Goal: Contribute content: Contribute content

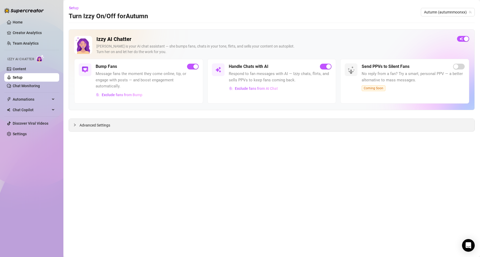
click at [80, 125] on span "Advanced Settings" at bounding box center [94, 125] width 31 height 6
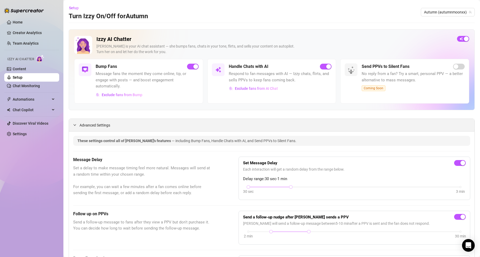
click at [80, 125] on span "Advanced Settings" at bounding box center [94, 125] width 31 height 6
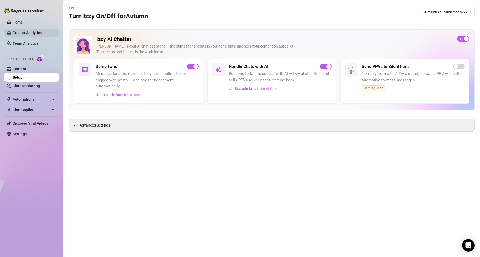
click at [29, 32] on link "Creator Analytics" at bounding box center [34, 33] width 42 height 8
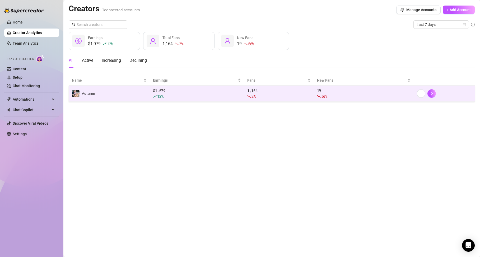
click at [416, 96] on td at bounding box center [444, 94] width 61 height 16
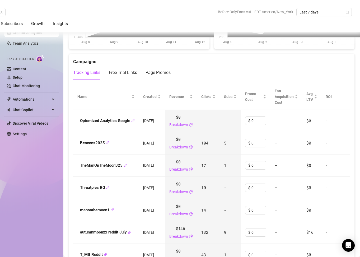
scroll to position [583, 0]
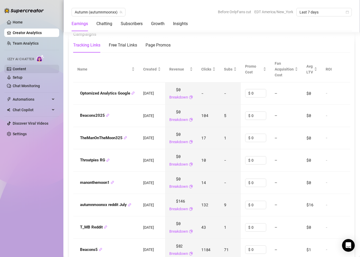
click at [16, 67] on link "Content" at bounding box center [19, 69] width 13 height 4
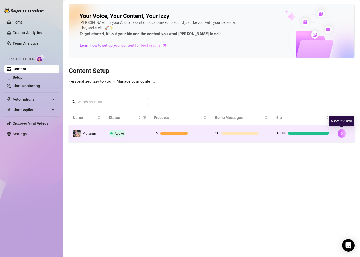
click at [340, 131] on button "button" at bounding box center [341, 133] width 8 height 8
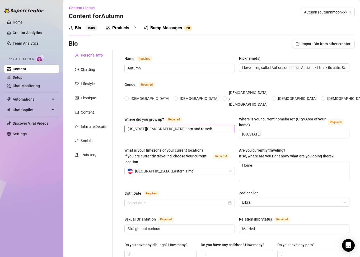
radio input "true"
type input "[DATE]"
click at [121, 27] on div "Products" at bounding box center [120, 28] width 17 height 6
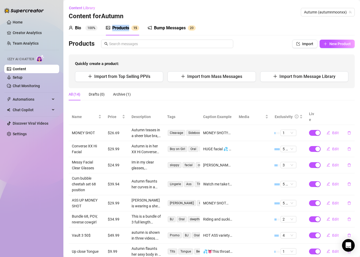
click at [121, 27] on div "Products" at bounding box center [120, 28] width 17 height 6
click at [331, 45] on span "New Product" at bounding box center [339, 44] width 21 height 4
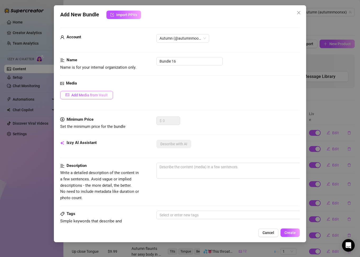
click at [102, 93] on span "Add Media from Vault" at bounding box center [89, 95] width 36 height 4
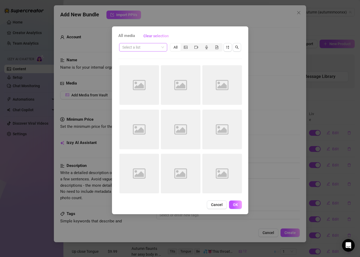
click at [159, 48] on span at bounding box center [143, 47] width 42 height 8
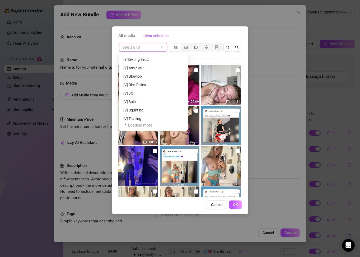
scroll to position [693, 0]
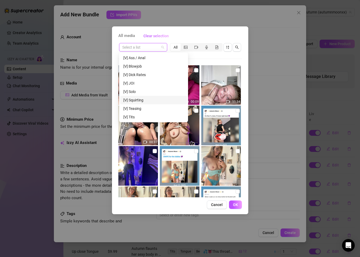
click at [153, 100] on div "[V] Squirting" at bounding box center [153, 100] width 60 height 6
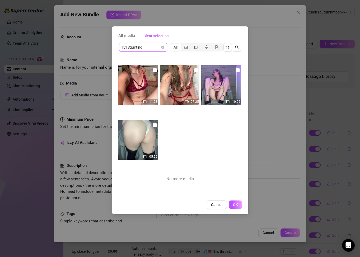
click at [138, 92] on img at bounding box center [138, 85] width 40 height 40
click at [221, 206] on span "Cancel" at bounding box center [217, 205] width 12 height 4
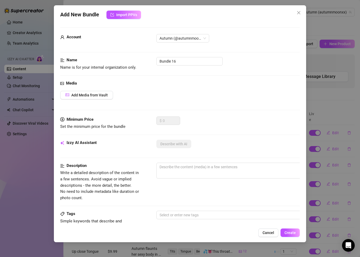
click at [272, 233] on span "Cancel" at bounding box center [268, 233] width 12 height 4
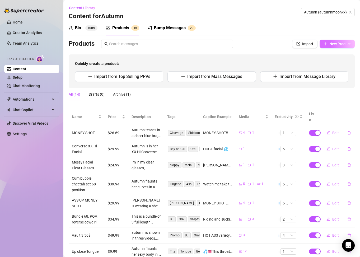
click at [343, 44] on span "New Product" at bounding box center [339, 44] width 21 height 4
type textarea "Type your message here..."
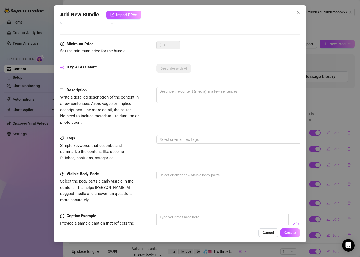
scroll to position [0, 0]
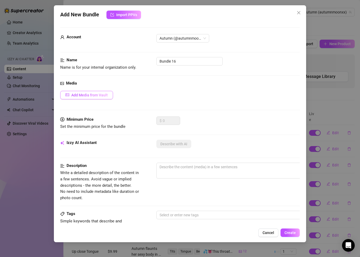
click at [106, 96] on span "Add Media from Vault" at bounding box center [89, 95] width 36 height 4
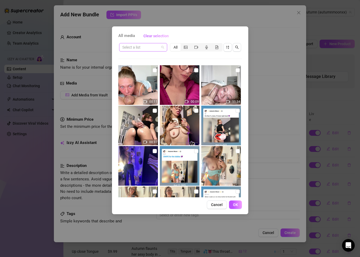
click at [153, 51] on input "search" at bounding box center [140, 47] width 37 height 8
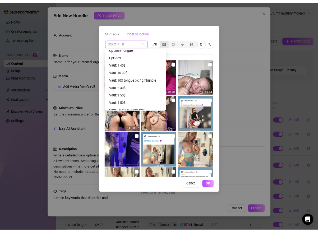
scroll to position [169, 0]
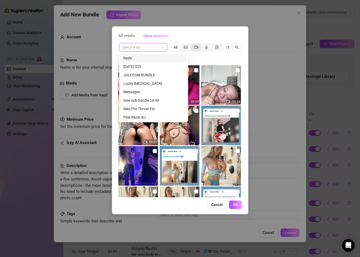
click at [195, 48] on icon "video-camera" at bounding box center [196, 47] width 4 height 4
click at [192, 44] on input "segmented control" at bounding box center [192, 44] width 0 height 0
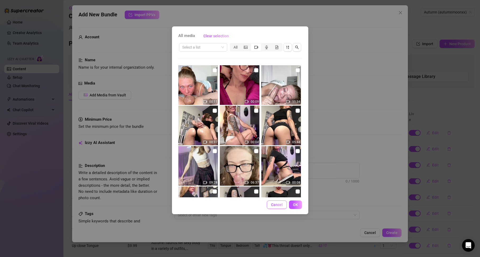
click at [274, 207] on button "Cancel" at bounding box center [277, 204] width 20 height 8
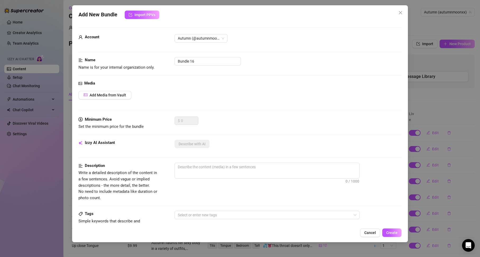
click at [366, 233] on span "Cancel" at bounding box center [370, 233] width 12 height 4
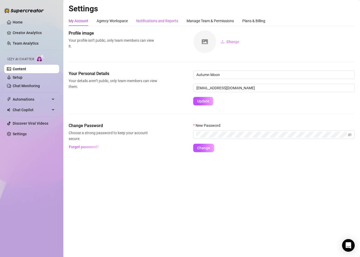
click at [163, 21] on div "Notifications and Reports" at bounding box center [157, 21] width 42 height 6
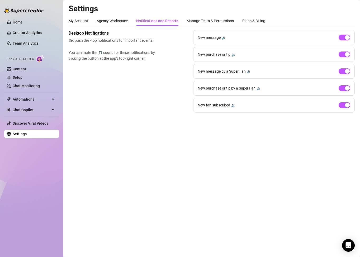
click at [223, 37] on div "🔉" at bounding box center [224, 38] width 4 height 6
click at [232, 54] on div "🔉" at bounding box center [234, 54] width 4 height 6
click at [253, 70] on div "New message by a Super Fan 🔉" at bounding box center [274, 71] width 162 height 15
click at [251, 72] on div "🔉" at bounding box center [249, 71] width 4 height 6
click at [259, 87] on div "🔉" at bounding box center [259, 88] width 4 height 6
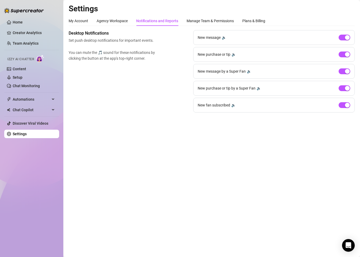
click at [231, 105] on div "🔉" at bounding box center [233, 105] width 4 height 6
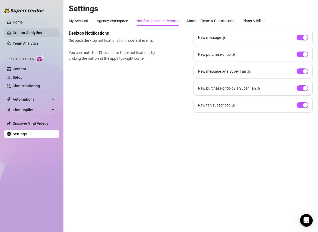
click at [35, 30] on link "Creator Analytics" at bounding box center [34, 33] width 42 height 8
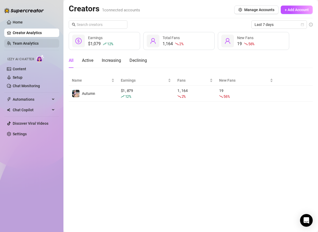
click at [35, 43] on link "Team Analytics" at bounding box center [26, 43] width 26 height 4
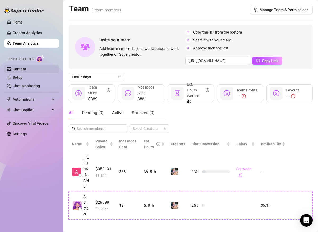
click at [25, 71] on link "Content" at bounding box center [19, 69] width 13 height 4
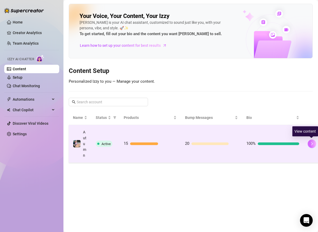
click at [311, 143] on icon "right" at bounding box center [312, 143] width 2 height 3
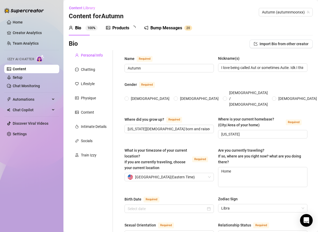
radio input "true"
type input "[DATE]"
click at [132, 30] on span "1 5" at bounding box center [135, 27] width 8 height 5
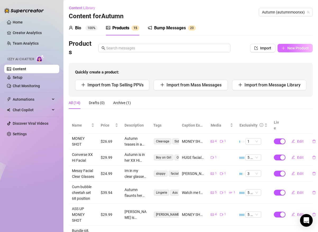
click at [281, 48] on icon "plus" at bounding box center [283, 48] width 4 height 4
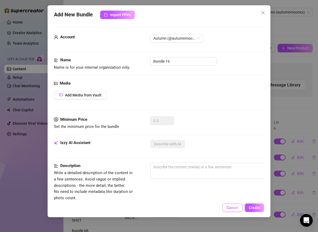
click at [234, 205] on button "Cancel" at bounding box center [232, 207] width 20 height 8
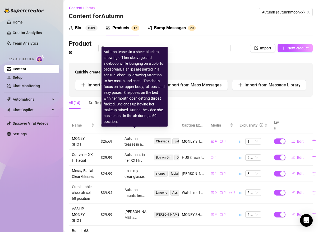
click at [137, 137] on div "Autumn teases in a sheer blue bra, showing off her cleavage and sideboob while …" at bounding box center [135, 141] width 22 height 12
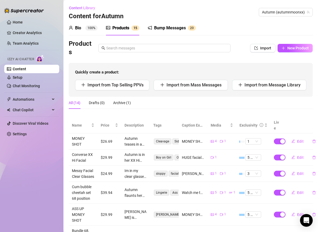
click at [248, 139] on td "1" at bounding box center [253, 141] width 34 height 16
click at [249, 138] on span "1" at bounding box center [253, 141] width 12 height 6
click at [247, 168] on div "4" at bounding box center [249, 170] width 7 height 6
click at [292, 137] on button "Edit" at bounding box center [297, 141] width 21 height 8
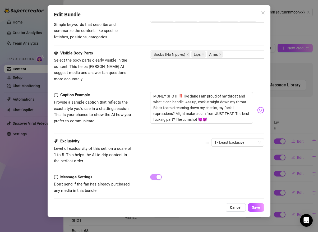
scroll to position [308, 0]
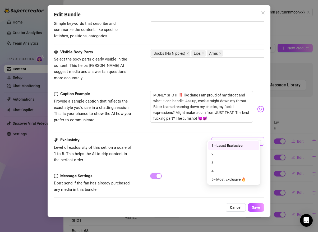
click at [228, 137] on span "1 - Least Exclusive" at bounding box center [237, 141] width 46 height 8
click at [219, 169] on div "4" at bounding box center [233, 171] width 44 height 6
click at [218, 164] on div "Exclusivity Level of exclusivity of this set, on a scale of 1 to 5. This helps …" at bounding box center [159, 155] width 210 height 36
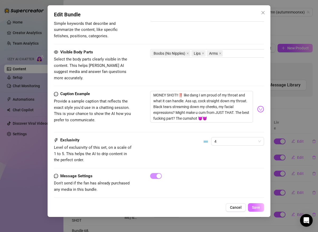
click at [252, 206] on span "Save" at bounding box center [256, 207] width 8 height 4
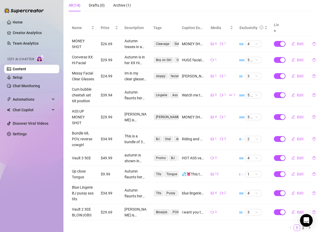
scroll to position [98, 0]
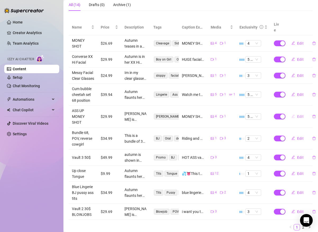
click at [297, 116] on span "Edit" at bounding box center [300, 116] width 7 height 4
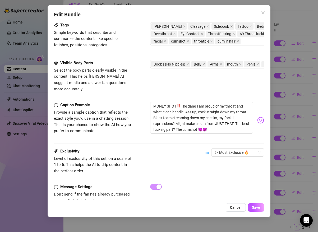
scroll to position [304, 0]
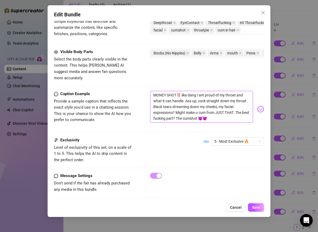
drag, startPoint x: 228, startPoint y: 115, endPoint x: 185, endPoint y: 95, distance: 47.4
click at [185, 95] on textarea "MONEY SHOT‼️ like dang I am proud of my throat and what it can handle. Ass up, …" at bounding box center [201, 107] width 102 height 32
click at [235, 208] on span "Cancel" at bounding box center [236, 207] width 12 height 4
click at [236, 208] on td "3" at bounding box center [253, 212] width 34 height 16
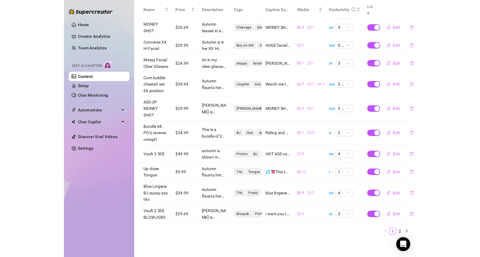
scroll to position [54, 0]
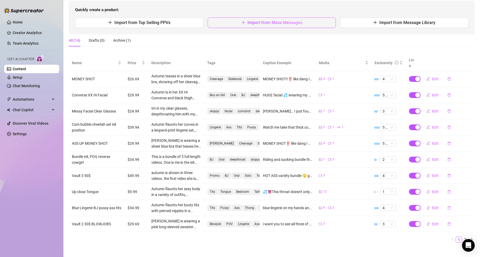
click at [244, 24] on button "Import from Mass Messages" at bounding box center [272, 22] width 128 height 11
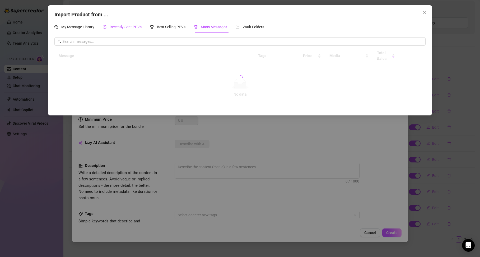
click at [123, 28] on span "Recently Sent PPVs" at bounding box center [126, 27] width 32 height 4
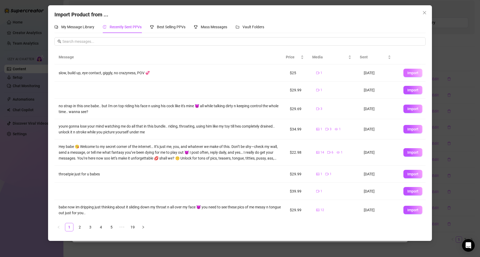
click at [407, 74] on span "Import" at bounding box center [412, 73] width 11 height 4
type textarea "slow, build up, eye contact, giggly, no crazyness, POV 💞"
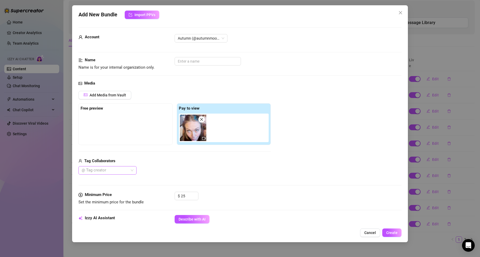
click at [132, 170] on div "@ Tag creator" at bounding box center [107, 170] width 58 height 8
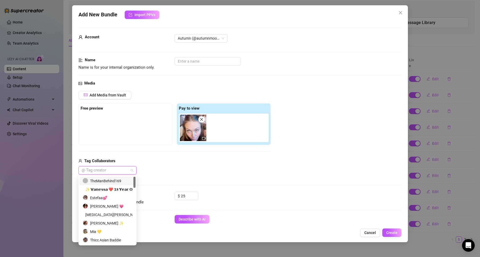
click at [124, 180] on div "TheManBehind169" at bounding box center [108, 181] width 50 height 6
click at [183, 61] on input "text" at bounding box center [208, 61] width 66 height 8
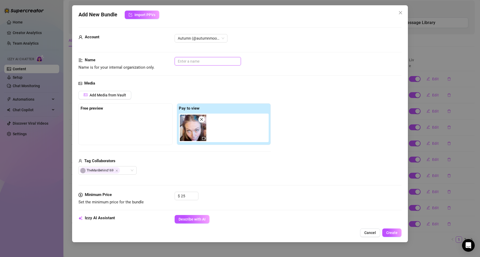
click at [190, 133] on img at bounding box center [193, 128] width 26 height 26
type input "Slow build up HJ POV"
click at [191, 220] on span "Describe with AI" at bounding box center [192, 219] width 27 height 4
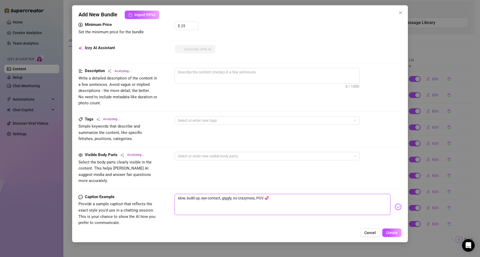
click at [257, 194] on textarea "slow, build up, eye contact, giggly, no crazyness, POV 💞" at bounding box center [283, 204] width 216 height 21
click at [177, 195] on textarea "slow, build up, eye contact, giggly, no crazyness, POV 💞" at bounding box center [283, 204] width 216 height 21
click at [179, 194] on textarea "slow, build up, eye contact, giggly, no crazyness, POV 💞" at bounding box center [283, 204] width 216 height 21
click at [177, 194] on textarea "slow, build up, eye contact, giggly, no crazyness, POV 💞" at bounding box center [283, 204] width 216 height 21
type textarea "aslow, build up, eye contact, giggly, no crazyness, POV 💞"
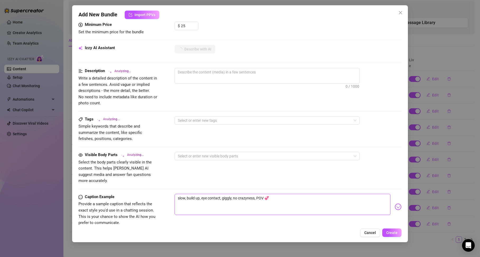
type textarea "aslow, build up, eye contact, giggly, no crazyness, POV 💞"
type textarea "a slow, build up, eye contact, giggly, no crazyness, POV 💞"
type textarea "a lslow, build up, eye contact, giggly, no crazyness, POV 💞"
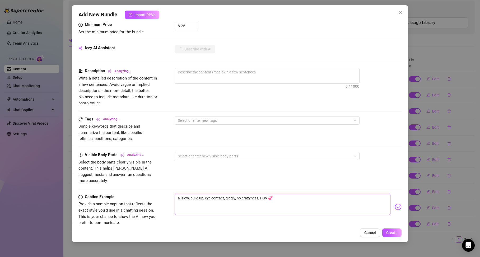
type textarea "a lislow, build up, eye contact, giggly, no crazyness, POV 💞"
type textarea "a litslow, build up, eye contact, giggly, no crazyness, POV 💞"
type textarea "a littslow, build up, eye contact, giggly, no crazyness, POV 💞"
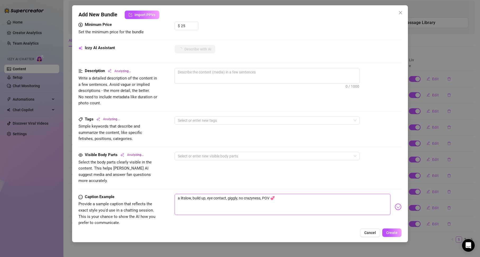
type textarea "a littslow, build up, eye contact, giggly, no crazyness, POV 💞"
type textarea "a littlslow, build up, eye contact, giggly, no crazyness, POV 💞"
type textarea "a littleslow, build up, eye contact, giggly, no crazyness, POV 💞"
type textarea "a little slow, build up, eye contact, giggly, no crazyness, POV 💞"
type textarea "a little dslow, build up, eye contact, giggly, no crazyness, POV 💞"
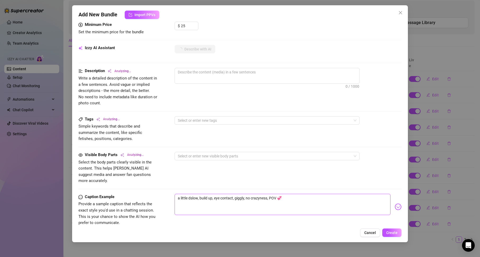
type textarea "a little dislow, build up, eye contact, giggly, no crazyness, POV 💞"
type textarea "a little difslow, build up, eye contact, giggly, no crazyness, POV 💞"
type textarea "a little diffslow, build up, eye contact, giggly, no crazyness, POV 💞"
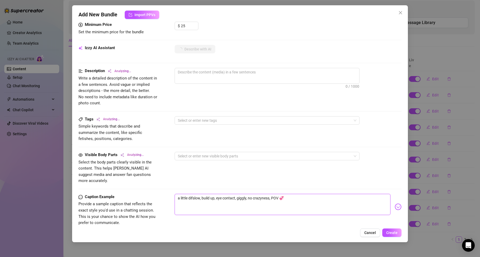
type textarea "a little diffslow, build up, eye contact, giggly, no crazyness, POV 💞"
type textarea "a little diffeslow, build up, eye contact, giggly, no crazyness, POV 💞"
type textarea "a little differslow, build up, eye contact, giggly, no crazyness, POV 💞"
type textarea "a little differeslow, build up, eye contact, giggly, no crazyness, POV 💞"
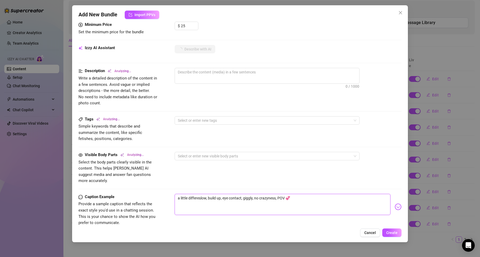
type textarea "a little differenslow, build up, eye contact, giggly, no crazyness, POV 💞"
type textarea "a little differentslow, build up, eye contact, giggly, no crazyness, POV 💞"
type textarea "a little different slow, build up, eye contact, giggly, no crazyness, POV 💞"
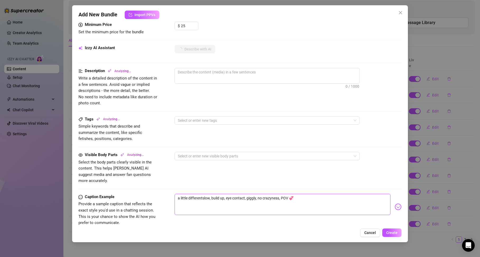
type textarea "a little different slow, build up, eye contact, giggly, no crazyness, POV 💞"
type textarea "a little different fslow, build up, eye contact, giggly, no crazyness, POV 💞"
type textarea "a little different frslow, build up, eye contact, giggly, no crazyness, POV 💞"
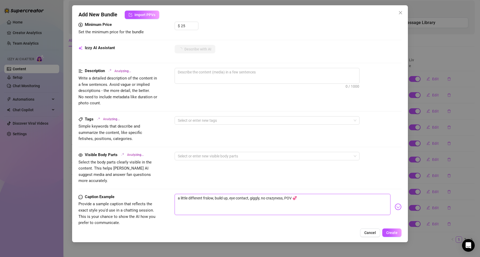
type textarea "a little different froslow, build up, eye contact, giggly, no crazyness, POV 💞"
type textarea "a little different fromslow, build up, eye contact, giggly, no crazyness, POV 💞"
type textarea "a little different from slow, build up, eye contact, giggly, no crazyness, POV 💞"
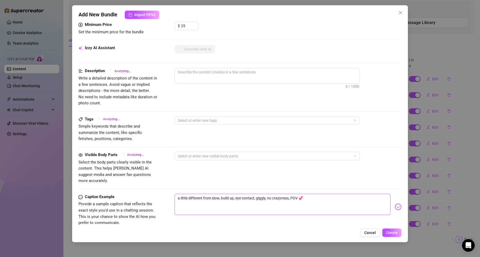
type textarea "a little different from mslow, build up, eye contact, giggly, no crazyness, POV…"
type textarea "a little different from myslow, build up, eye contact, giggly, no crazyness, PO…"
type textarea "a little different from my slow, build up, eye contact, giggly, no crazyness, P…"
type textarea "a little different from my aslow, build up, eye contact, giggly, no crazyness, …"
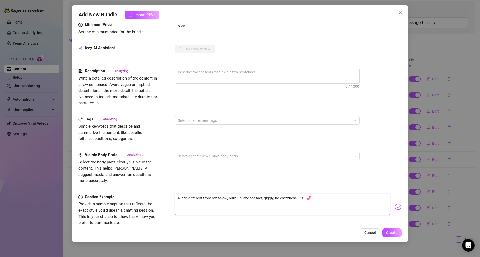
type textarea "a little different from my aslow, build up, eye contact, giggly, no crazyness, …"
type textarea "a little different from my avslow, build up, eye contact, giggly, no crazyness,…"
type textarea "a little different from my aveslow, build up, eye contact, giggly, no crazyness…"
type textarea "a little different from my averslow, build up, eye contact, giggly, no crazynes…"
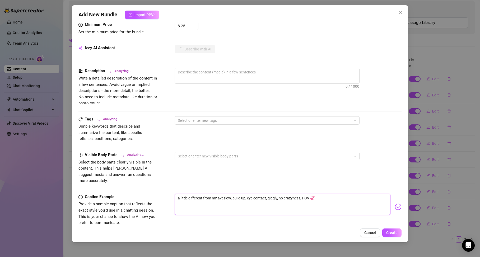
type textarea "a little different from my averslow, build up, eye contact, giggly, no crazynes…"
type textarea "a little different from my averaslow, build up, eye contact, giggly, no crazyne…"
type textarea "a little different from my averagslow, build up, eye contact, giggly, no crazyn…"
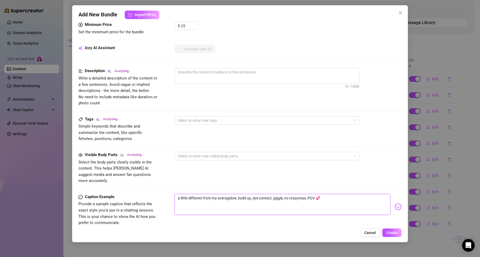
type textarea "a little different from my averageslow, build up, eye contact, giggly, no crazy…"
type textarea "a little different from my average slow, build up, eye contact, giggly, no craz…"
type textarea "a little different from my average cslow, build up, eye contact, giggly, no cra…"
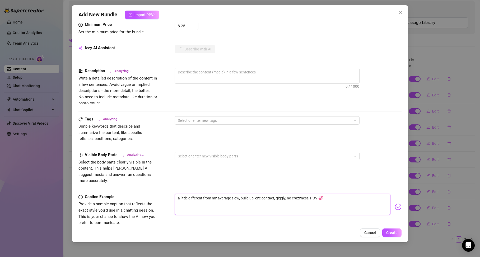
type textarea "a little different from my average cslow, build up, eye contact, giggly, no cra…"
type textarea "a little different from my average [PERSON_NAME], build up, eye contact, giggly…"
type textarea "a little different from my average conslow, build up, eye contact, giggly, no c…"
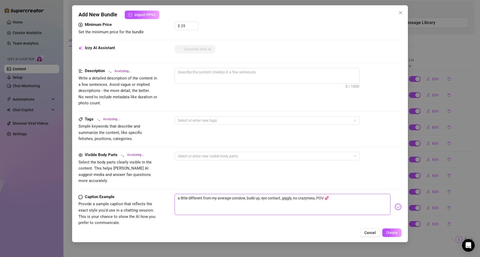
type textarea "a little different from my average contslow, build up, eye contact, giggly, no …"
type textarea "a little different from my average conteslow, build up, eye contact, giggly, no…"
type textarea "a little different from my average contenslow, build up, eye contact, giggly, n…"
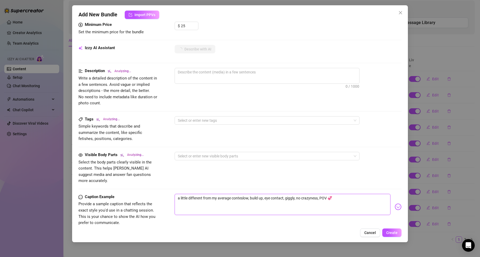
type textarea "a little different from my average contenslow, build up, eye contact, giggly, n…"
type textarea "a little different from my average contentslow, build up, eye contact, giggly, …"
type textarea "a little different from my average content.slow, build up, eye contact, [PERSON…"
type textarea "a little different from my average content. slow, build up, eye contact, [PERSO…"
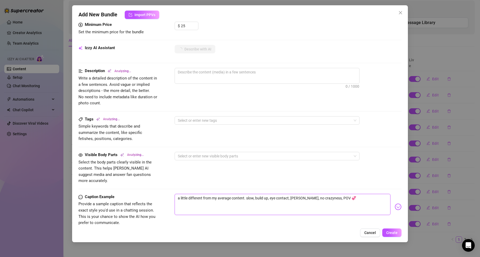
type textarea "a little different from my average content. rslow, build up, eye contact, giggl…"
type textarea "a little different from my average content. [PERSON_NAME], build up, eye contac…"
type textarea "a little different from my average content. ratslow, build up, eye contact, gig…"
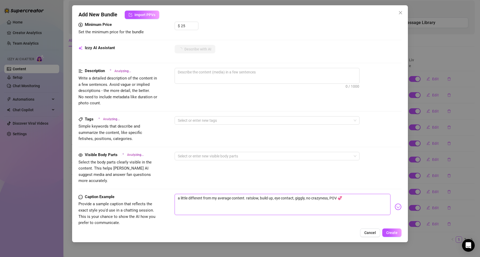
type textarea "a little different from my average content. [PERSON_NAME], build up, eye contac…"
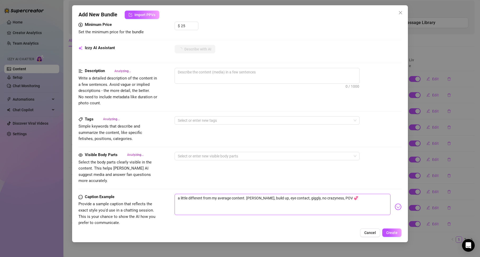
type textarea "a little different from my average content. [PERSON_NAME], build up, eye contac…"
type textarea "a little different from my average content. ratslow, build up, eye contact, gig…"
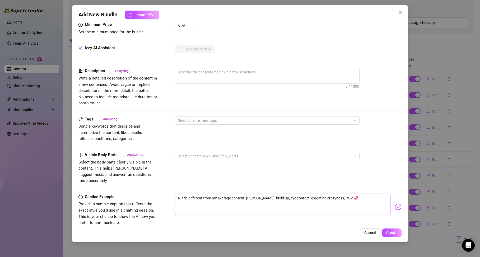
type textarea "a little different from my average content. ratslow, build up, eye contact, gig…"
type textarea "a little different from my average content. [PERSON_NAME], build up, eye contac…"
type textarea "a little different from my average content. rslow, build up, eye contact, giggl…"
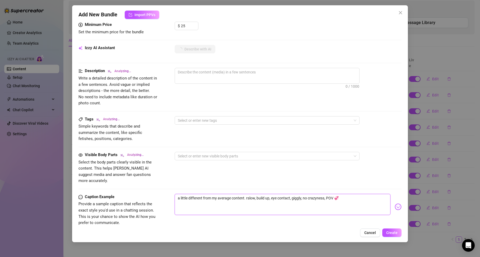
type textarea "a little different from my average content. slow, build up, eye contact, [PERSO…"
type textarea "a little different from my average content. [PERSON_NAME], build up, eye contac…"
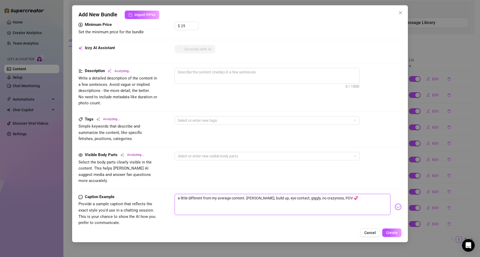
type textarea "a little different from my average content. [PERSON_NAME], build up, eye contac…"
type textarea "a little different from my average content. Thislow, build up, eye contact, gig…"
type textarea "a little different from my average content. [PERSON_NAME], build up, eye contac…"
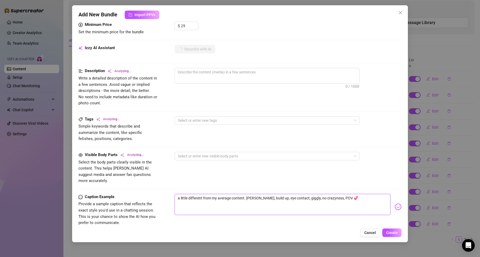
type textarea "a little different from my average content. This slow, build up, eye contact, g…"
type textarea "a little different from my average content. This islow, build up, eye contact, …"
type textarea "a little different from my average content. This isslow, build up, eye contact,…"
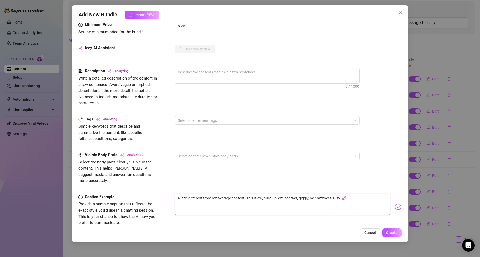
type textarea "a little different from my average content. This isslow, build up, eye contact,…"
type textarea "a little different from my average content. This is slow, build up, eye contact…"
type textarea "a little different from my average content. This is aslow, build up, eye contac…"
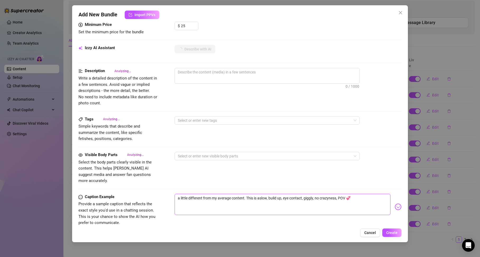
type textarea "a little different from my average content. This is a slow, build up, eye conta…"
click at [271, 194] on textarea "a little different from my average content. This is a slow, build up, eye conta…" at bounding box center [283, 204] width 216 height 21
type textarea "a little different from my average content. This is a slow,build up, eye contac…"
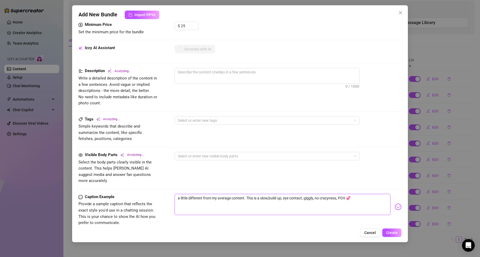
type textarea "a little different from my average content. This is a slowbuild up, eye contact…"
type textarea "a little different from my average content. This is a slow build up, eye contac…"
click at [346, 195] on textarea "a little different from my average content. This is a slow build up, eye contac…" at bounding box center [283, 204] width 216 height 21
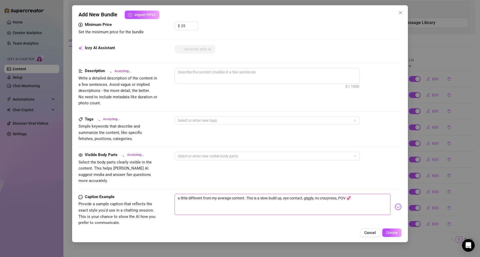
type textarea "Autumn"
type textarea "Autumn wears"
type textarea "Autumn wears a"
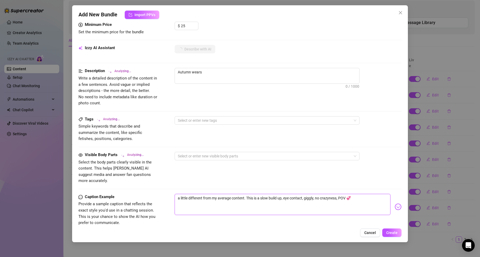
type textarea "Autumn wears a"
type textarea "Autumn wears a tight"
type textarea "Autumn wears a tight red"
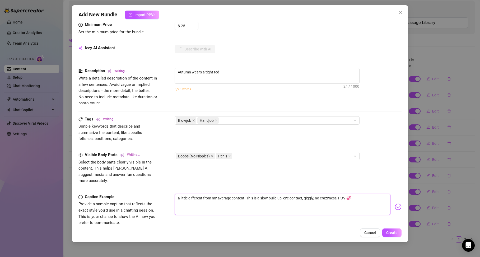
type textarea "[PERSON_NAME] wears a tight red bra,"
type textarea "[PERSON_NAME] wears a tight red bra, showing"
type textarea "[PERSON_NAME] wears a tight red bra, showing off"
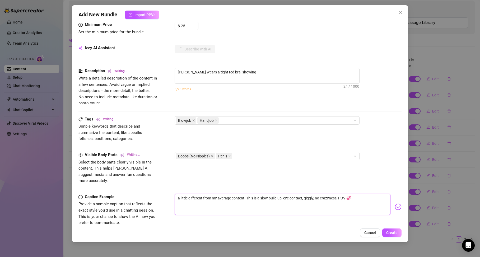
type textarea "[PERSON_NAME] wears a tight red bra, showing off"
type textarea "[PERSON_NAME] wears a tight red bra, showing off her"
type textarea "[PERSON_NAME] wears a tight red bra, showing off her cleavage"
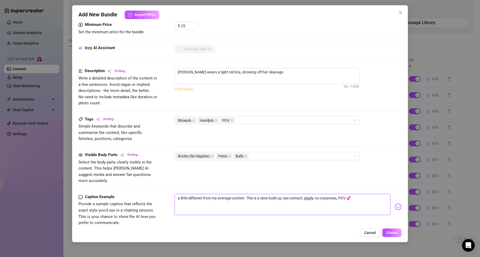
type textarea "[PERSON_NAME] wears a tight red bra, showing off her cleavage while"
type textarea "[PERSON_NAME] wears a tight red bra, showing off her cleavage while on"
type textarea "[PERSON_NAME] wears a tight red bra, showing off her cleavage while on her"
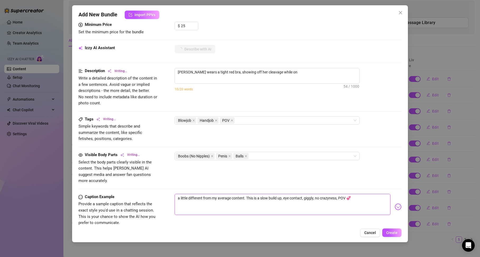
type textarea "[PERSON_NAME] wears a tight red bra, showing off her cleavage while on her"
type textarea "[PERSON_NAME] wears a tight red bra, showing off her cleavage while on her knees"
type textarea "[PERSON_NAME] wears a tight red bra, showing off her cleavage while on her knee…"
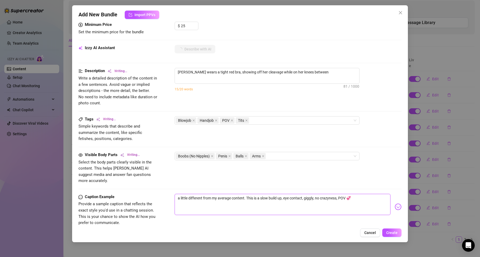
type textarea "[PERSON_NAME] wears a tight red bra, showing off her cleavage while on her knee…"
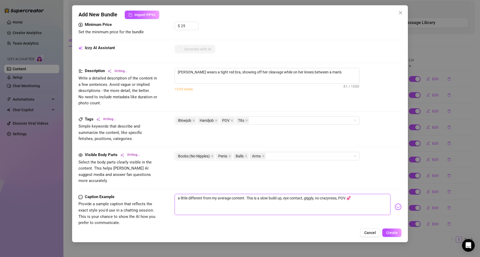
type textarea "[PERSON_NAME] wears a tight red bra, showing off her cleavage while on her knee…"
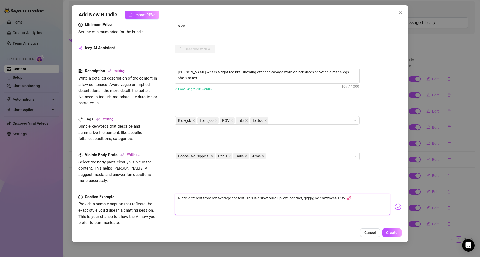
type textarea "[PERSON_NAME] wears a tight red bra, showing off her cleavage while on her knee…"
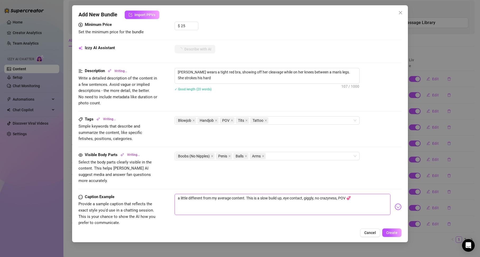
type textarea "[PERSON_NAME] wears a tight red bra, showing off her cleavage while on her knee…"
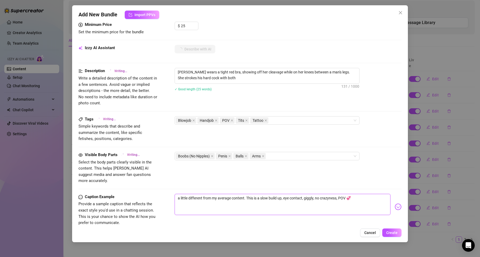
type textarea "[PERSON_NAME] wears a tight red bra, showing off her cleavage while on her knee…"
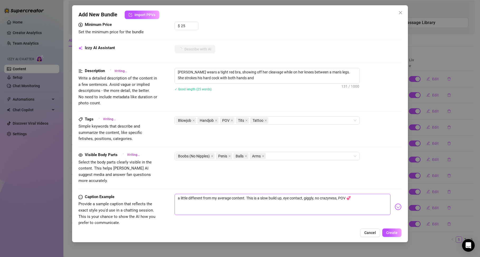
type textarea "[PERSON_NAME] wears a tight red bra, showing off her cleavage while on her knee…"
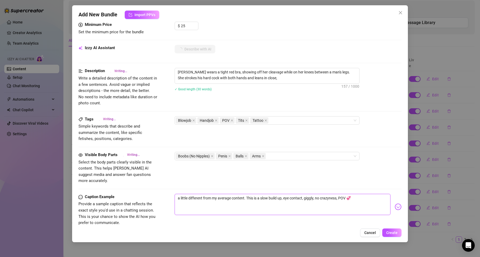
type textarea "[PERSON_NAME] wears a tight red bra, showing off her cleavage while on her knee…"
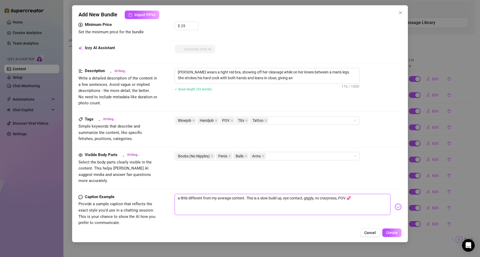
type textarea "[PERSON_NAME] wears a tight red bra, showing off her cleavage while on her knee…"
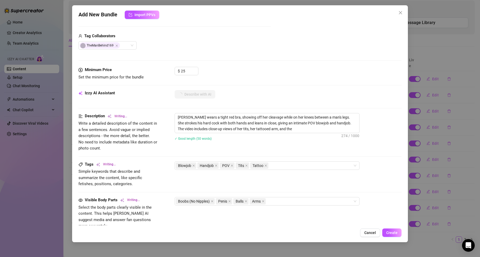
scroll to position [1, 0]
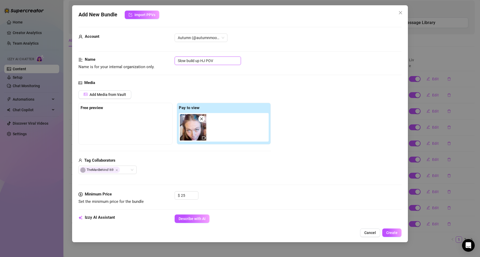
click at [218, 63] on input "Slow build up HJ POV" at bounding box center [208, 61] width 66 height 8
click at [205, 59] on input "Slow build up HJ POV" at bounding box center [208, 61] width 66 height 8
click at [219, 62] on input "Slow build up HJ POV" at bounding box center [208, 61] width 66 height 8
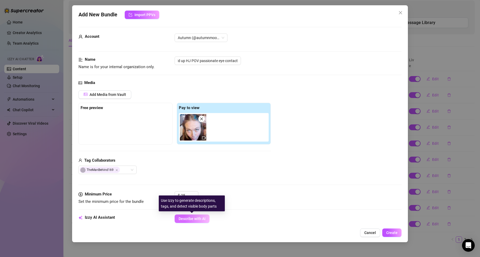
click at [196, 218] on span "Describe with AI" at bounding box center [192, 219] width 27 height 4
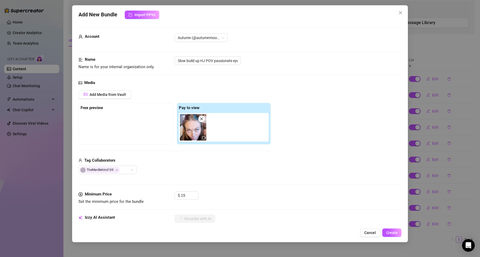
scroll to position [240, 0]
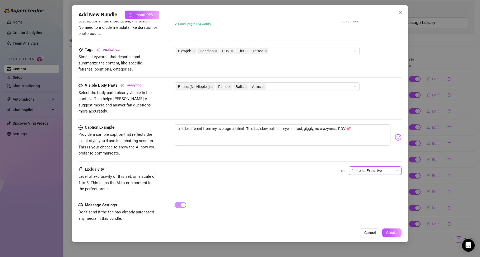
click at [352, 167] on span "1 - Least Exclusive" at bounding box center [375, 171] width 46 height 8
click at [355, 183] on div "2" at bounding box center [371, 183] width 44 height 6
click at [314, 177] on div "Exclusivity Level of exclusivity of this set, on a scale of 1 to 5. This helps …" at bounding box center [239, 179] width 323 height 26
click at [376, 167] on span "2" at bounding box center [375, 171] width 46 height 8
click at [363, 173] on div "1 - Least Exclusive" at bounding box center [371, 175] width 44 height 6
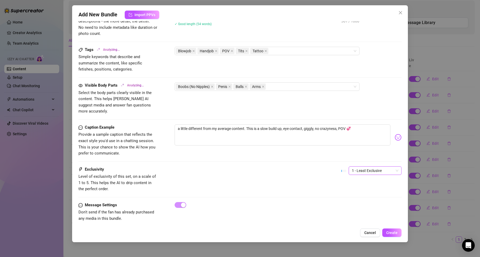
click at [292, 171] on div "Exclusivity Level of exclusivity of this set, on a scale of 1 to 5. This helps …" at bounding box center [239, 179] width 323 height 26
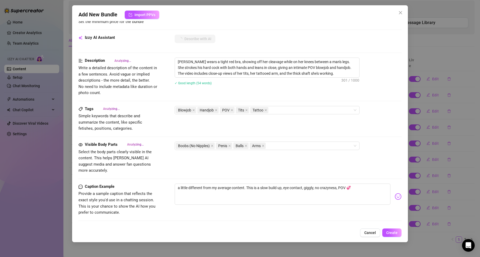
scroll to position [130, 0]
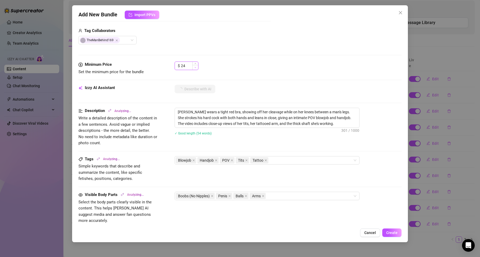
click at [196, 68] on icon "down" at bounding box center [195, 68] width 2 height 2
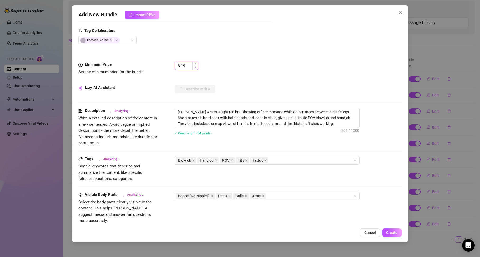
click at [196, 68] on icon "down" at bounding box center [195, 68] width 2 height 2
click at [237, 70] on div "$ 19" at bounding box center [288, 68] width 227 height 13
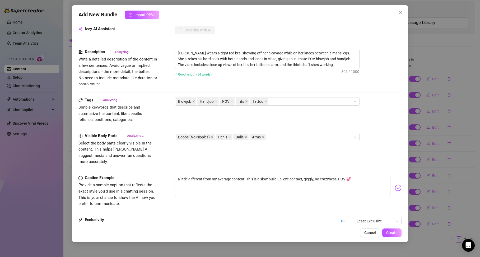
scroll to position [240, 0]
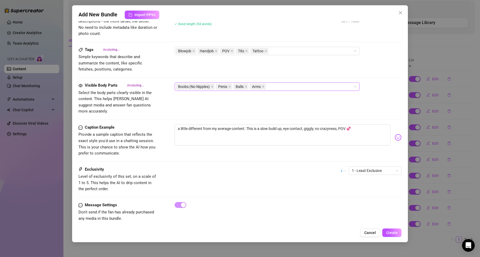
click at [289, 86] on div "Boobs (No Nipples) Penis Balls Arms" at bounding box center [264, 86] width 177 height 7
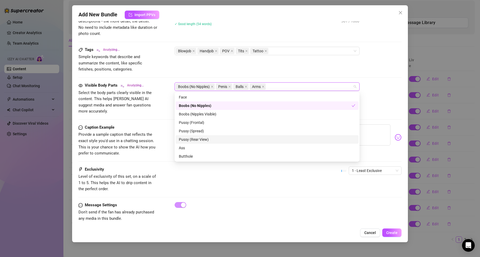
click at [246, 137] on div "Pussy (Rear View)" at bounding box center [267, 140] width 176 height 6
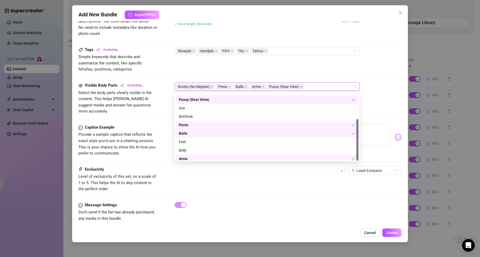
scroll to position [42, 0]
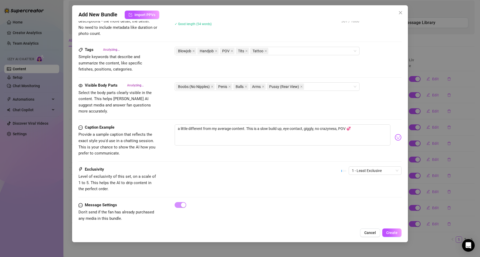
click at [164, 107] on div "Visible Body Parts Analyzing... Select the body parts clearly visible in the co…" at bounding box center [239, 98] width 323 height 32
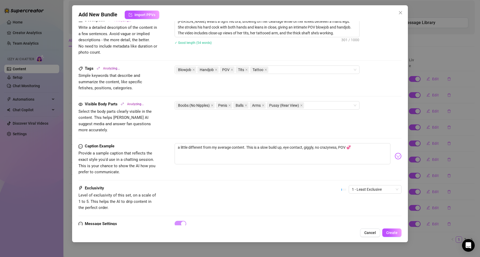
scroll to position [219, 0]
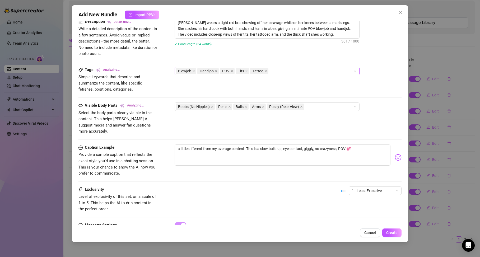
click at [308, 72] on div "Blowjob Handjob POV Tits Tattoo" at bounding box center [264, 70] width 177 height 7
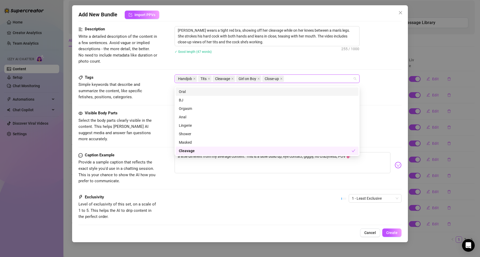
scroll to position [204, 0]
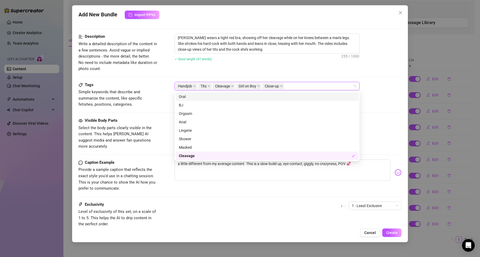
click at [162, 81] on div "Description Write a detailed description of the content in a few sentences. Avo…" at bounding box center [239, 58] width 323 height 48
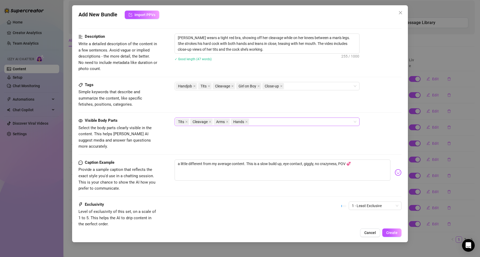
click at [278, 122] on div "Tits Cleavage Arms Hands" at bounding box center [264, 121] width 177 height 7
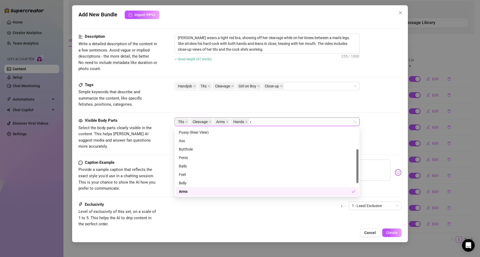
scroll to position [0, 0]
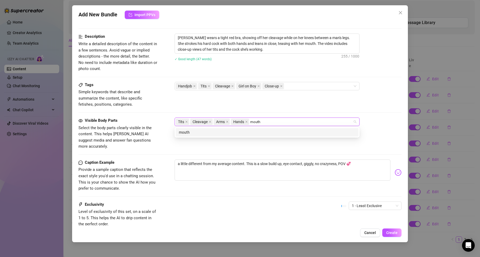
click at [265, 130] on div "mouth" at bounding box center [267, 132] width 176 height 6
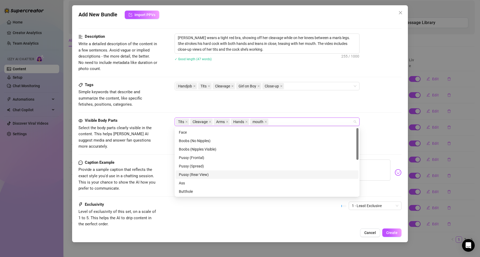
click at [212, 173] on div "Pussy (Rear View)" at bounding box center [267, 175] width 176 height 6
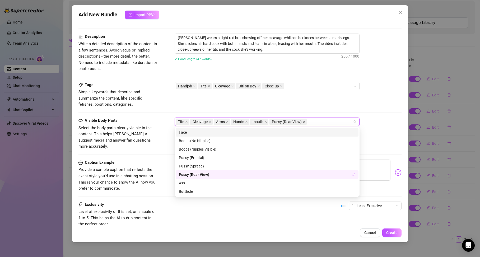
click at [303, 122] on icon "close" at bounding box center [304, 121] width 3 height 3
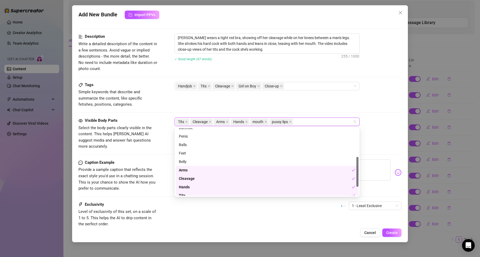
scroll to position [67, 0]
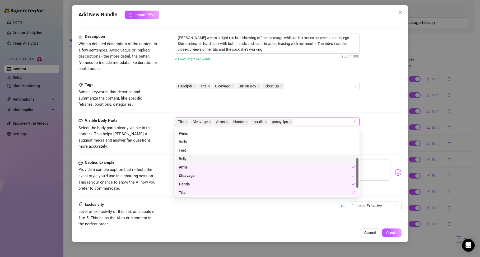
click at [237, 159] on div "Belly" at bounding box center [267, 159] width 176 height 6
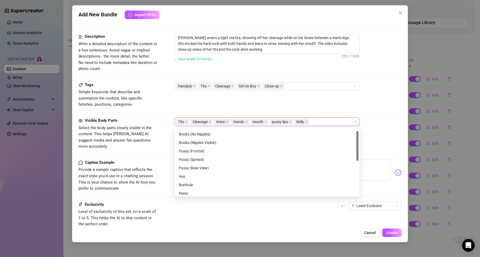
scroll to position [0, 0]
drag, startPoint x: 263, startPoint y: 111, endPoint x: 270, endPoint y: 107, distance: 7.8
click at [264, 111] on div "Tags Simple keywords that describe and summarize the content, like specific fet…" at bounding box center [239, 100] width 323 height 36
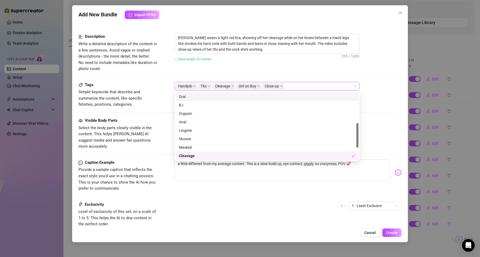
click at [295, 85] on div "Handjob Tits Cleavage Girl on Boy Close-up" at bounding box center [264, 85] width 177 height 7
click at [289, 107] on div "BJ" at bounding box center [267, 105] width 176 height 6
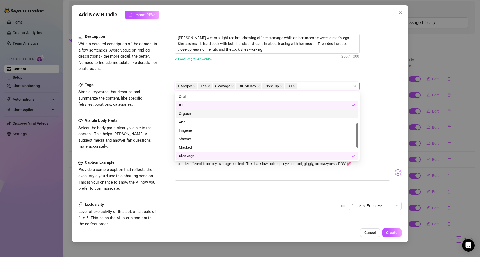
click at [219, 114] on div "Orgasm" at bounding box center [267, 114] width 176 height 6
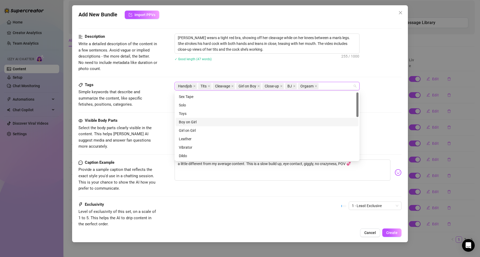
click at [214, 123] on div "Boy on Girl" at bounding box center [267, 122] width 176 height 6
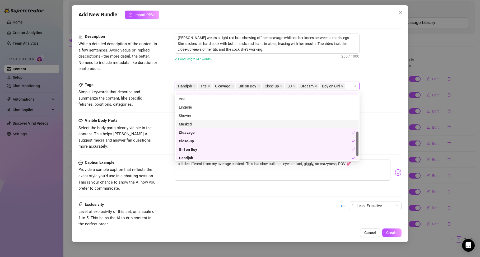
scroll to position [118, 0]
click at [301, 206] on div "Exclusivity Level of exclusivity of this set, on a scale of 1 to 5. This helps …" at bounding box center [239, 214] width 323 height 26
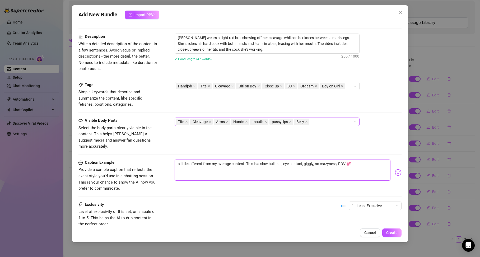
click at [360, 166] on textarea "a little different from my average content. This is a slow build up, eye contac…" at bounding box center [283, 169] width 216 height 21
click at [350, 86] on div "Handjob Tits Cleavage Girl on Boy Close-up BJ Orgasm Boy on Girl" at bounding box center [264, 85] width 177 height 7
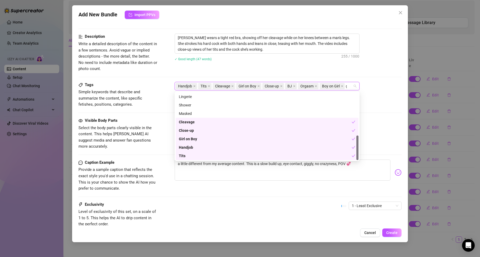
scroll to position [0, 0]
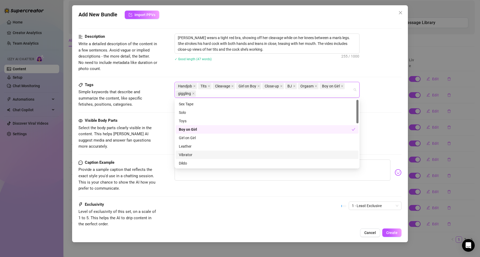
click at [299, 189] on div "Caption Example Provide a sample caption that reflects the exact style you'd us…" at bounding box center [239, 180] width 323 height 42
click at [216, 95] on div "Handjob Tits Cleavage Girl on Boy Close-up BJ Orgasm Boy on Girl giggling" at bounding box center [264, 89] width 177 height 15
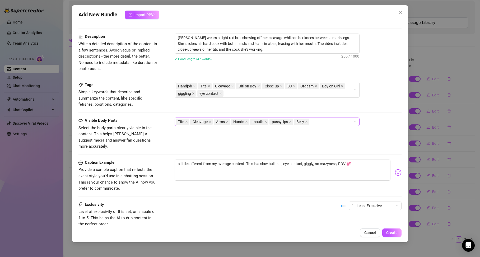
click at [261, 203] on div "Exclusivity Level of exclusivity of this set, on a scale of 1 to 5. This helps …" at bounding box center [239, 214] width 323 height 26
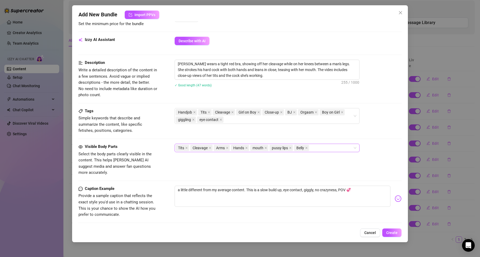
scroll to position [179, 0]
click at [388, 233] on span "Create" at bounding box center [391, 233] width 11 height 4
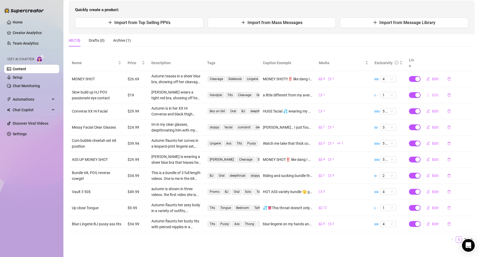
click at [428, 91] on button "Edit" at bounding box center [432, 95] width 21 height 8
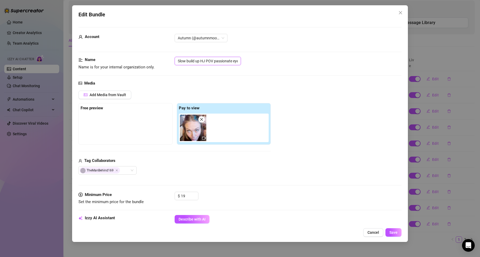
scroll to position [0, 15]
drag, startPoint x: 181, startPoint y: 61, endPoint x: 261, endPoint y: 69, distance: 80.4
click at [261, 69] on div "Name Name is for your internal organization only. Slow build up HJ POV passiona…" at bounding box center [239, 63] width 323 height 13
click at [239, 61] on input "Slow build up HJ POV passionate eye contact" at bounding box center [208, 61] width 66 height 8
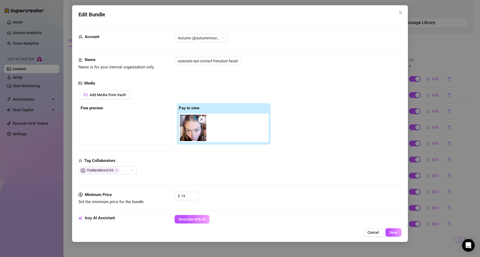
click at [271, 60] on div "Slow build up HJ POV passionate eye contact frenulum facial" at bounding box center [288, 61] width 227 height 8
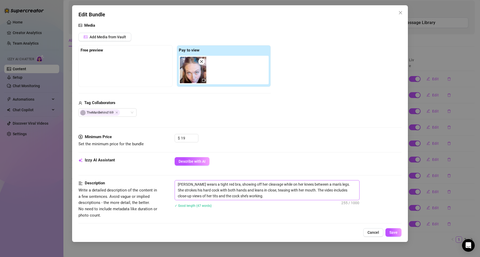
scroll to position [105, 0]
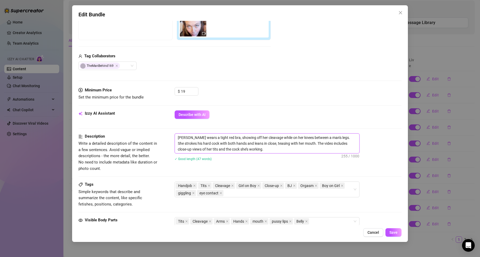
click at [260, 150] on textarea "[PERSON_NAME] wears a tight red bra, showing off her cleavage while on her knee…" at bounding box center [267, 144] width 184 height 20
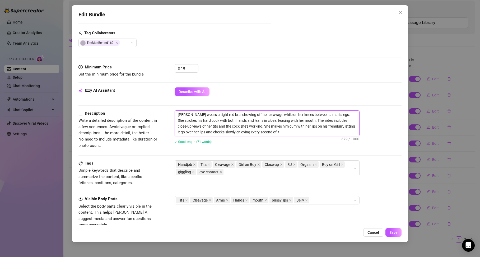
scroll to position [140, 0]
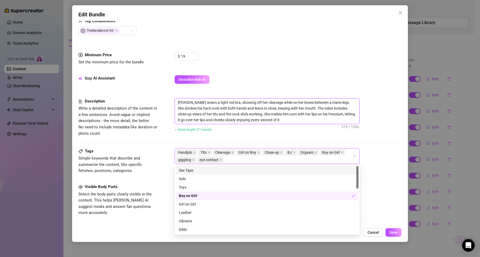
click at [242, 159] on div "Handjob Tits Cleavage Girl on Boy Close-up BJ Orgasm Boy on Girl giggling eye c…" at bounding box center [264, 156] width 177 height 15
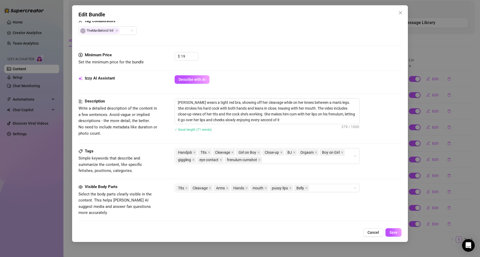
click at [155, 145] on div "Description Write a detailed description of the content in a few sentences. Avo…" at bounding box center [239, 123] width 323 height 50
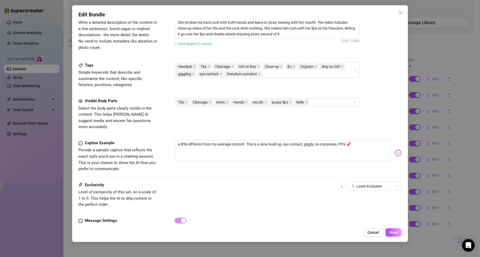
scroll to position [241, 0]
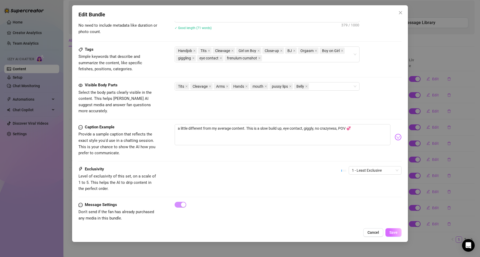
click at [391, 234] on span "Save" at bounding box center [393, 232] width 8 height 4
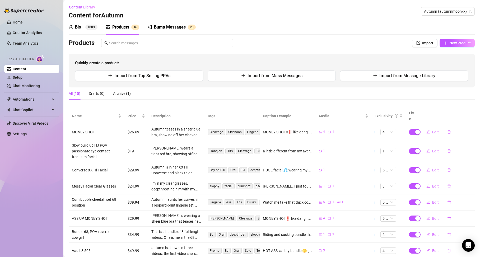
scroll to position [0, 0]
click at [453, 43] on span "New Product" at bounding box center [459, 44] width 21 height 4
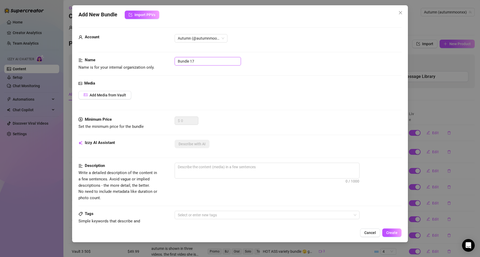
drag, startPoint x: 215, startPoint y: 61, endPoint x: 154, endPoint y: 50, distance: 61.5
click at [159, 51] on form "Account Autumn (@autumnmoonxx) Name Name is for your internal organization only…" at bounding box center [239, 211] width 323 height 368
click at [124, 93] on span "Add Media from Vault" at bounding box center [108, 95] width 36 height 4
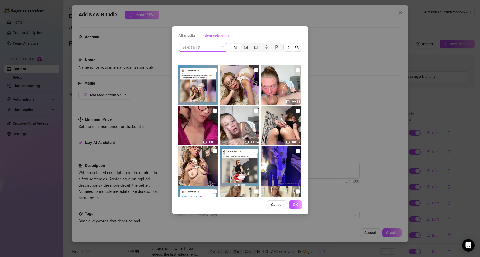
click at [219, 50] on input "search" at bounding box center [200, 47] width 37 height 8
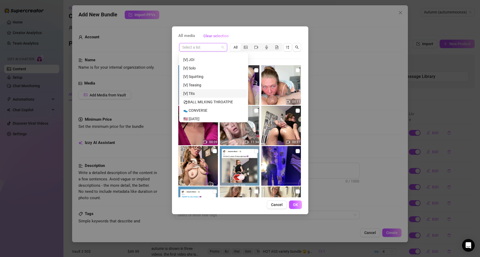
scroll to position [718, 0]
click at [284, 204] on button "Cancel" at bounding box center [277, 204] width 20 height 8
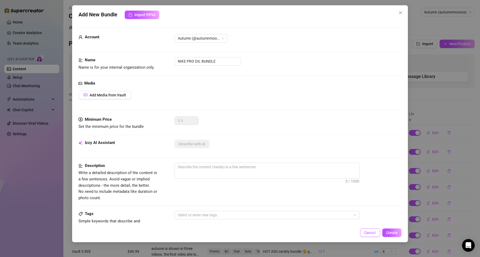
click at [374, 233] on span "Cancel" at bounding box center [370, 233] width 12 height 4
